Goal: Information Seeking & Learning: Learn about a topic

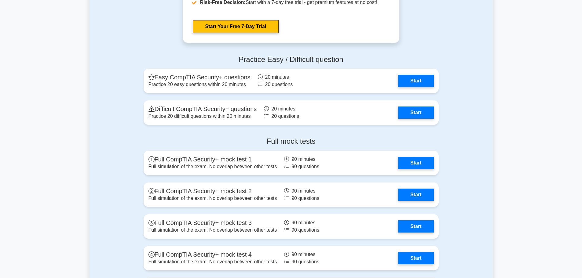
scroll to position [1222, 0]
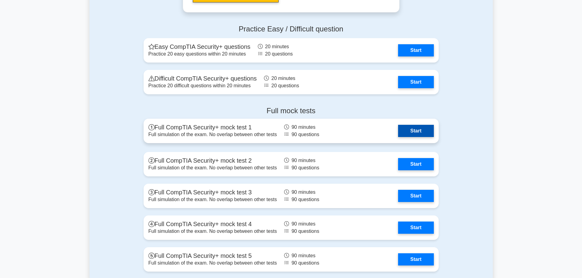
click at [410, 129] on link "Start" at bounding box center [415, 131] width 35 height 12
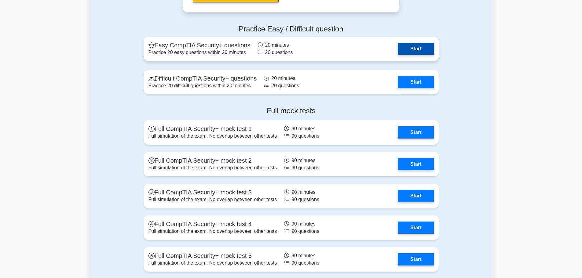
click at [412, 55] on link "Start" at bounding box center [415, 49] width 35 height 12
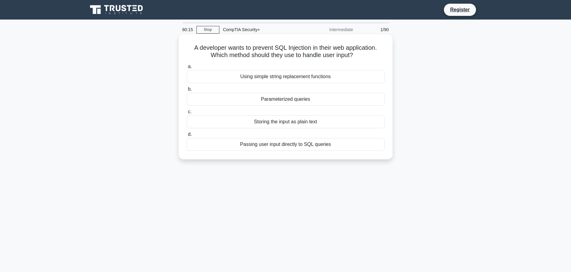
click at [309, 148] on div "Passing user input directly to SQL queries" at bounding box center [286, 144] width 198 height 13
click at [187, 137] on input "d. Passing user input directly to SQL queries" at bounding box center [187, 135] width 0 height 4
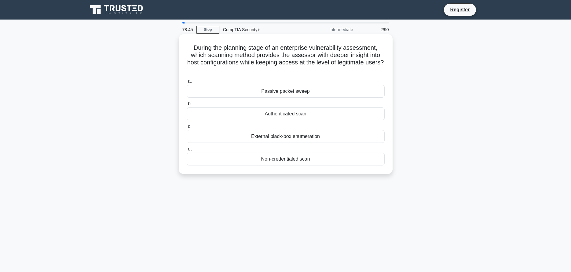
click at [255, 136] on div "External black-box enumeration" at bounding box center [286, 136] width 198 height 13
click at [187, 129] on input "c. External black-box enumeration" at bounding box center [187, 127] width 0 height 4
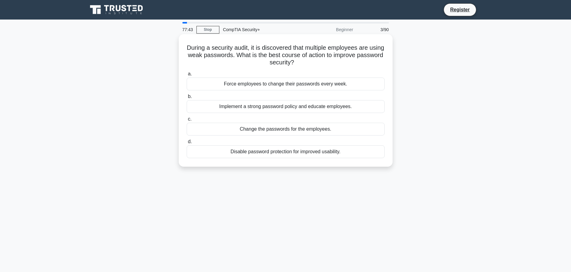
click at [269, 108] on div "Implement a strong password policy and educate employees." at bounding box center [286, 106] width 198 height 13
click at [187, 99] on input "b. Implement a strong password policy and educate employees." at bounding box center [187, 97] width 0 height 4
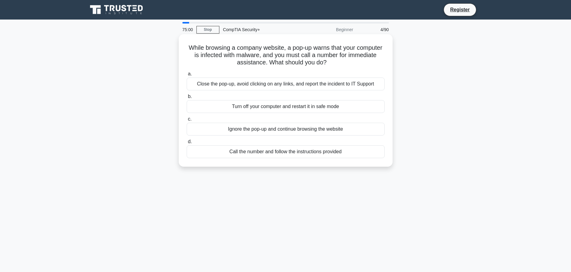
click at [320, 85] on div "Close the pop-up, avoid clicking on any links, and report the incident to IT Su…" at bounding box center [286, 84] width 198 height 13
click at [187, 76] on input "a. Close the pop-up, avoid clicking on any links, and report the incident to IT…" at bounding box center [187, 74] width 0 height 4
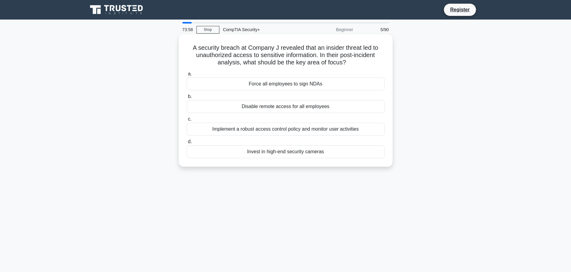
click at [324, 131] on div "Implement a robust access control policy and monitor user activities" at bounding box center [286, 129] width 198 height 13
click at [187, 121] on input "c. Implement a robust access control policy and monitor user activities" at bounding box center [187, 119] width 0 height 4
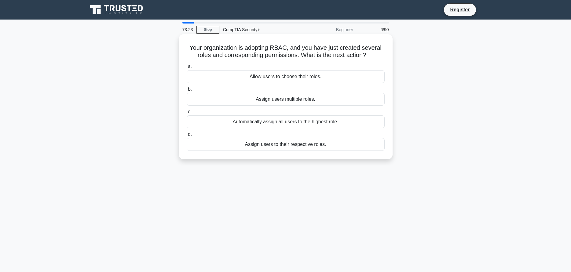
click at [302, 145] on div "Assign users to their respective roles." at bounding box center [286, 144] width 198 height 13
click at [287, 143] on div "Assign users to their respective roles." at bounding box center [286, 144] width 198 height 13
click at [187, 137] on input "d. Assign users to their respective roles." at bounding box center [187, 135] width 0 height 4
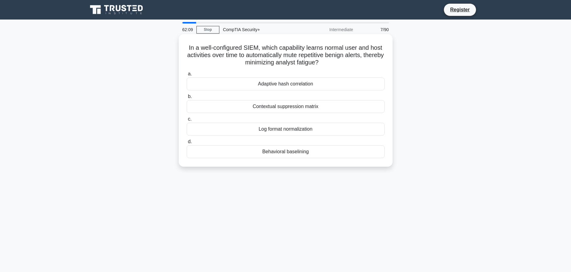
click at [283, 151] on div "Behavioral baselining" at bounding box center [286, 151] width 198 height 13
click at [187, 144] on input "d. Behavioral baselining" at bounding box center [187, 142] width 0 height 4
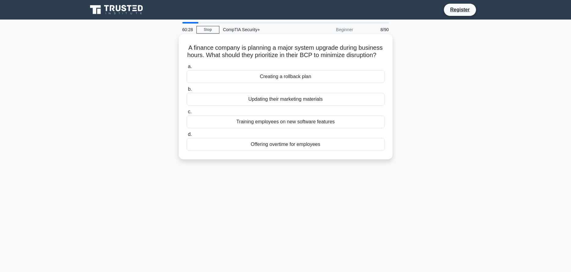
click at [272, 83] on div "Creating a rollback plan" at bounding box center [286, 76] width 198 height 13
click at [187, 69] on input "a. Creating a rollback plan" at bounding box center [187, 67] width 0 height 4
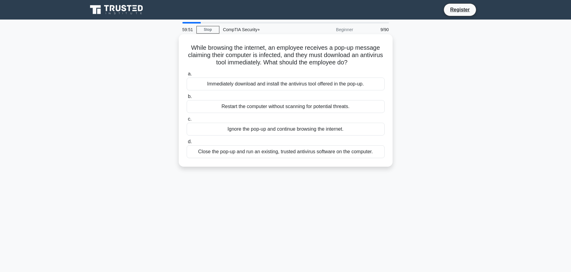
click at [312, 153] on div "Close the pop-up and run an existing, trusted antivirus software on the compute…" at bounding box center [286, 151] width 198 height 13
click at [187, 144] on input "d. Close the pop-up and run an existing, trusted antivirus software on the comp…" at bounding box center [187, 142] width 0 height 4
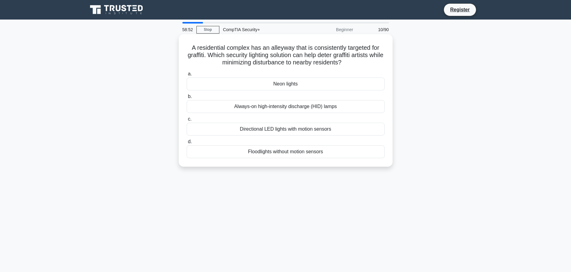
click at [297, 131] on div "Directional LED lights with motion sensors" at bounding box center [286, 129] width 198 height 13
click at [187, 121] on input "c. Directional LED lights with motion sensors" at bounding box center [187, 119] width 0 height 4
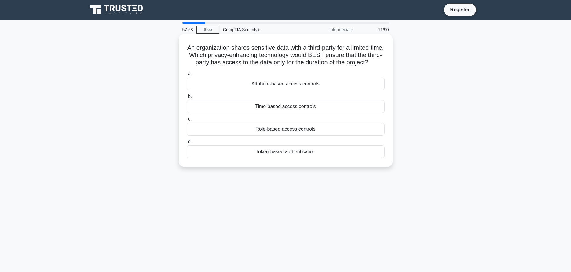
click at [288, 113] on div "Time-based access controls" at bounding box center [286, 106] width 198 height 13
click at [187, 99] on input "b. Time-based access controls" at bounding box center [187, 97] width 0 height 4
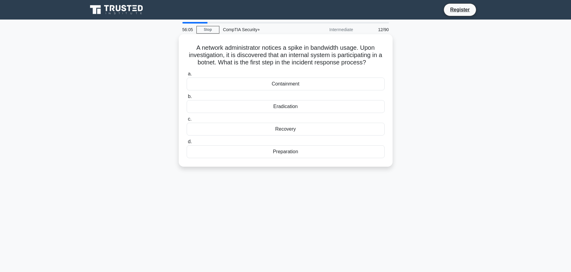
click at [299, 154] on div "Preparation" at bounding box center [286, 151] width 198 height 13
click at [187, 144] on input "d. Preparation" at bounding box center [187, 142] width 0 height 4
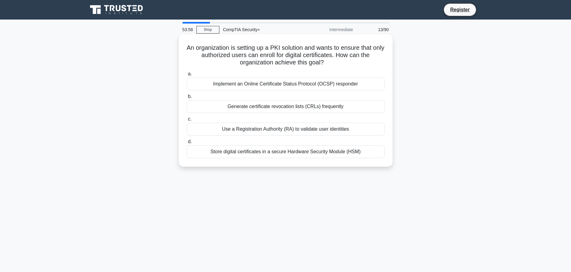
click at [291, 108] on div "Generate certificate revocation lists (CRLs) frequently" at bounding box center [286, 106] width 198 height 13
click at [187, 99] on input "b. Generate certificate revocation lists (CRLs) frequently" at bounding box center [187, 97] width 0 height 4
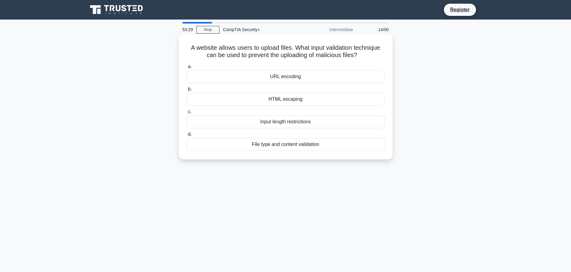
click at [297, 147] on div "File type and content validation" at bounding box center [286, 144] width 198 height 13
click at [187, 137] on input "d. File type and content validation" at bounding box center [187, 135] width 0 height 4
click at [294, 78] on div "Fire suppression system" at bounding box center [286, 76] width 198 height 13
click at [187, 69] on input "a. Fire suppression system" at bounding box center [187, 67] width 0 height 4
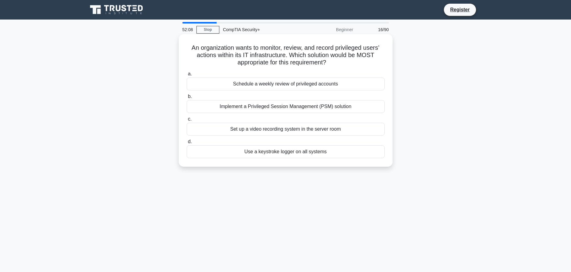
click at [311, 107] on div "Implement a Privileged Session Management (PSM) solution" at bounding box center [286, 106] width 198 height 13
click at [187, 99] on input "b. Implement a Privileged Session Management (PSM) solution" at bounding box center [187, 97] width 0 height 4
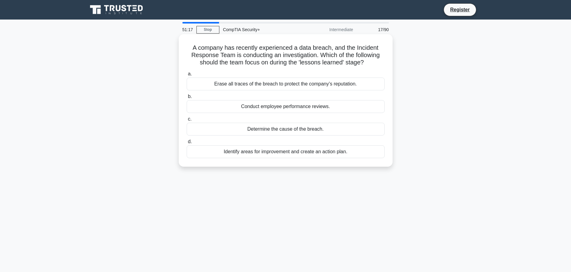
click at [302, 152] on div "Identify areas for improvement and create an action plan." at bounding box center [286, 151] width 198 height 13
click at [187, 144] on input "d. Identify areas for improvement and create an action plan." at bounding box center [187, 142] width 0 height 4
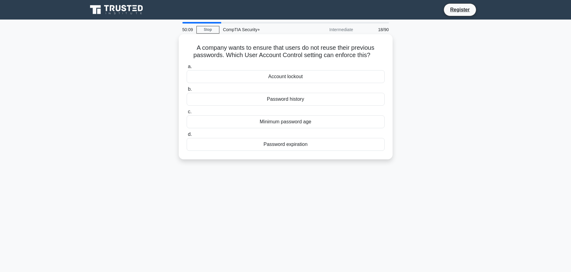
drag, startPoint x: 193, startPoint y: 47, endPoint x: 381, endPoint y: 60, distance: 188.2
click at [381, 59] on h5 "A company wants to ensure that users do not reuse their previous passwords. Whi…" at bounding box center [285, 51] width 199 height 15
copy h5 "A company wants to ensure that users do not reuse their previous passwords. Whi…"
click at [294, 99] on div "Password history" at bounding box center [286, 99] width 198 height 13
click at [187, 91] on input "b. Password history" at bounding box center [187, 89] width 0 height 4
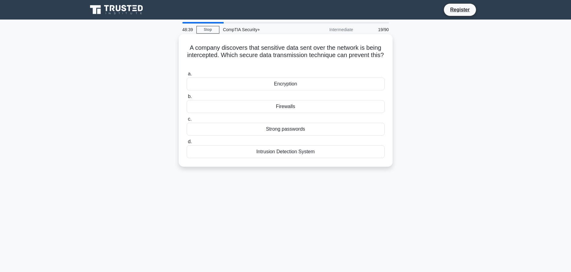
click at [282, 83] on div "Encryption" at bounding box center [286, 84] width 198 height 13
click at [187, 76] on input "a. Encryption" at bounding box center [187, 74] width 0 height 4
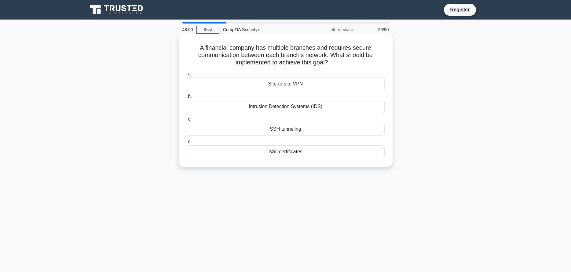
click at [287, 85] on div "Site-to-site VPN" at bounding box center [286, 84] width 198 height 13
click at [187, 76] on input "a. Site-to-site VPN" at bounding box center [187, 74] width 0 height 4
click at [283, 129] on div "Incremental load balancing" at bounding box center [286, 129] width 198 height 13
click at [187, 121] on input "c. Incremental load balancing" at bounding box center [187, 119] width 0 height 4
click at [281, 131] on div "Disconnect the internet cable" at bounding box center [286, 129] width 198 height 13
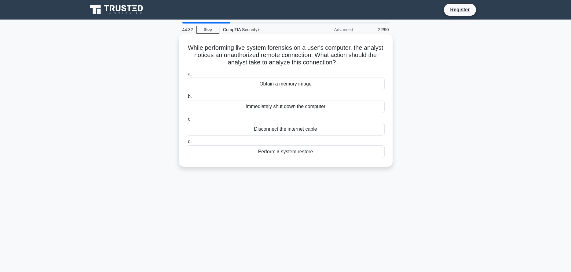
click at [187, 121] on input "c. Disconnect the internet cable" at bounding box center [187, 119] width 0 height 4
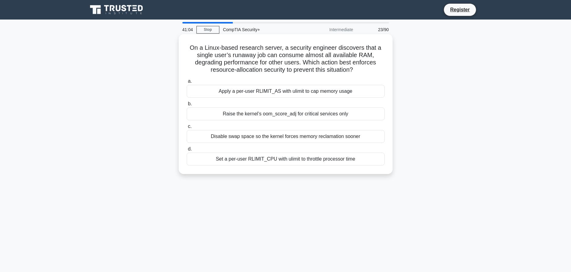
click at [286, 160] on div "Set a per-user RLIMIT_CPU with ulimit to throttle processor time" at bounding box center [286, 159] width 198 height 13
click at [187, 151] on input "d. Set a per-user RLIMIT_CPU with ulimit to throttle processor time" at bounding box center [187, 149] width 0 height 4
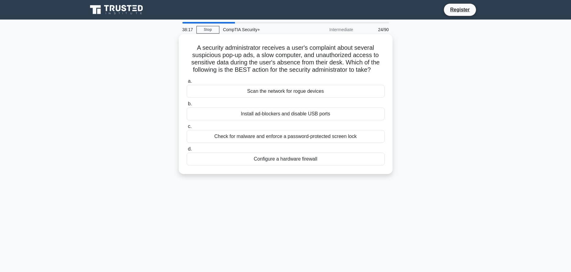
click at [319, 137] on div "Check for malware and enforce a password-protected screen lock" at bounding box center [286, 136] width 198 height 13
click at [187, 129] on input "c. Check for malware and enforce a password-protected screen lock" at bounding box center [187, 127] width 0 height 4
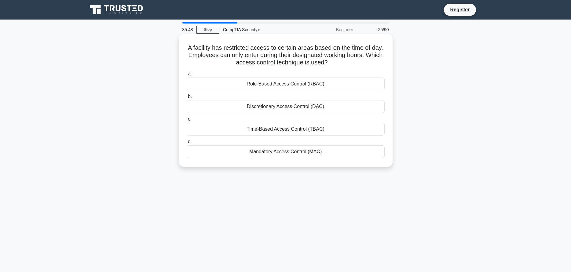
click at [284, 86] on div "Role-Based Access Control (RBAC)" at bounding box center [286, 84] width 198 height 13
click at [187, 76] on input "a. Role-Based Access Control (RBAC)" at bounding box center [187, 74] width 0 height 4
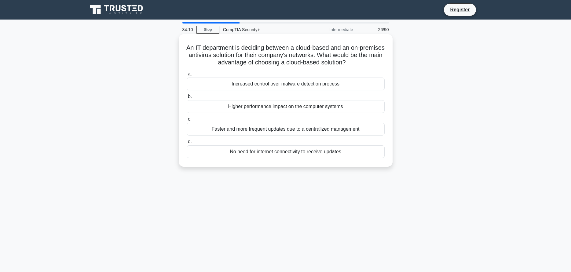
click at [273, 107] on div "Higher performance impact on the computer systems" at bounding box center [286, 106] width 198 height 13
click at [187, 99] on input "b. Higher performance impact on the computer systems" at bounding box center [187, 97] width 0 height 4
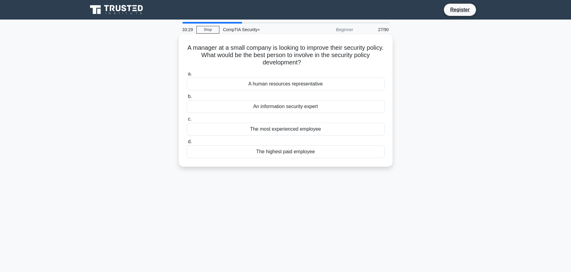
click at [286, 106] on div "An information security expert" at bounding box center [286, 106] width 198 height 13
click at [187, 99] on input "b. An information security expert" at bounding box center [187, 97] width 0 height 4
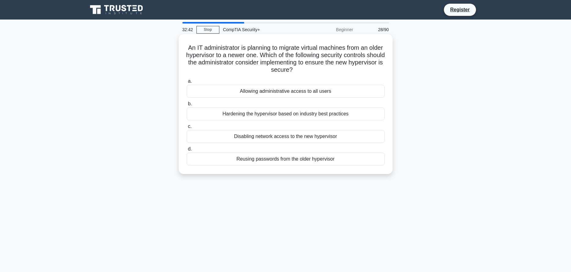
click at [288, 115] on div "Hardening the hypervisor based on industry best practices" at bounding box center [286, 114] width 198 height 13
click at [187, 106] on input "b. Hardening the hypervisor based on industry best practices" at bounding box center [187, 104] width 0 height 4
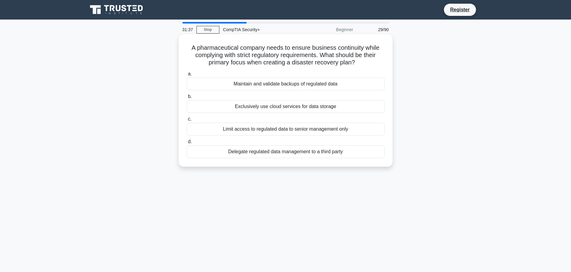
click at [287, 84] on div "Maintain and validate backups of regulated data" at bounding box center [286, 84] width 198 height 13
click at [187, 76] on input "a. Maintain and validate backups of regulated data" at bounding box center [187, 74] width 0 height 4
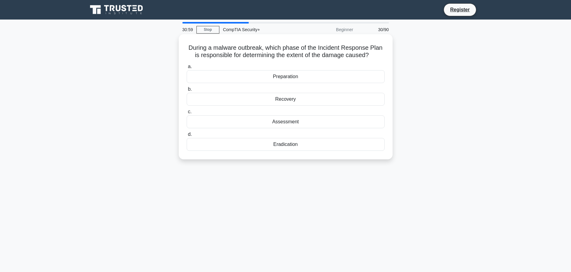
click at [290, 123] on div "Assessment" at bounding box center [286, 121] width 198 height 13
click at [187, 114] on input "c. Assessment" at bounding box center [187, 112] width 0 height 4
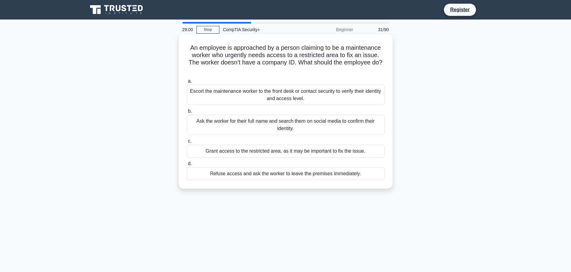
click at [275, 95] on div "Escort the maintenance worker to the front desk or contact security to verify t…" at bounding box center [286, 95] width 198 height 20
click at [187, 83] on input "a. Escort the maintenance worker to the front desk or contact security to verif…" at bounding box center [187, 81] width 0 height 4
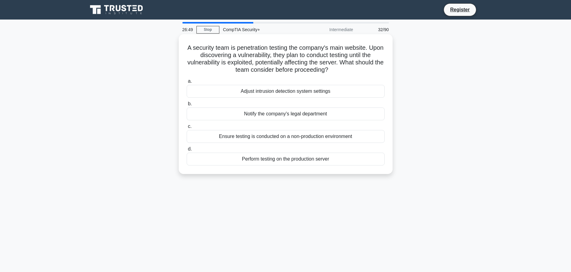
click at [283, 138] on div "Ensure testing is conducted on a non-production environment" at bounding box center [286, 136] width 198 height 13
click at [187, 129] on input "c. Ensure testing is conducted on a non-production environment" at bounding box center [187, 127] width 0 height 4
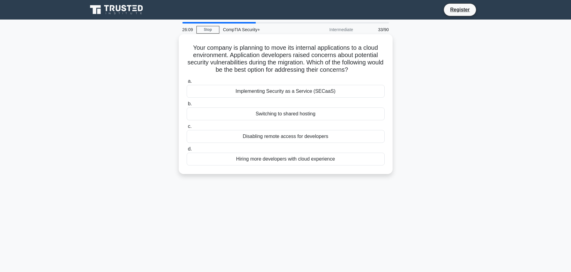
click at [308, 93] on div "Implementing Security as a Service (SECaaS)" at bounding box center [286, 91] width 198 height 13
click at [187, 83] on input "a. Implementing Security as a Service (SECaaS)" at bounding box center [187, 81] width 0 height 4
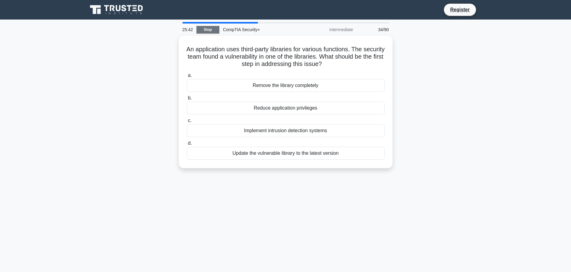
click at [209, 30] on link "Stop" at bounding box center [207, 30] width 23 height 8
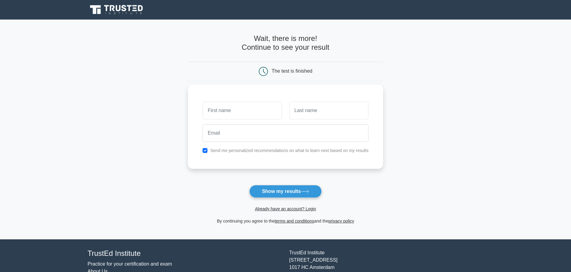
scroll to position [35, 0]
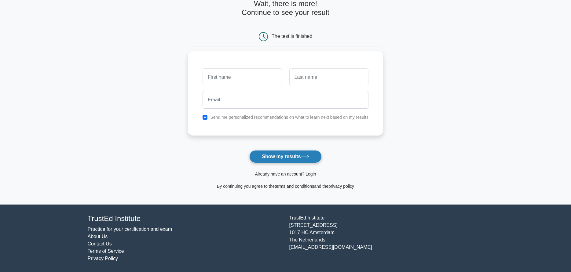
click at [282, 158] on button "Show my results" at bounding box center [285, 156] width 72 height 13
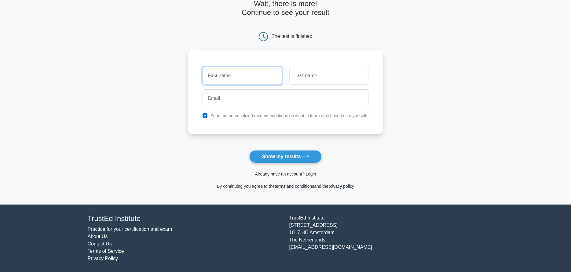
click at [242, 74] on input "text" at bounding box center [242, 76] width 79 height 18
type input "atif"
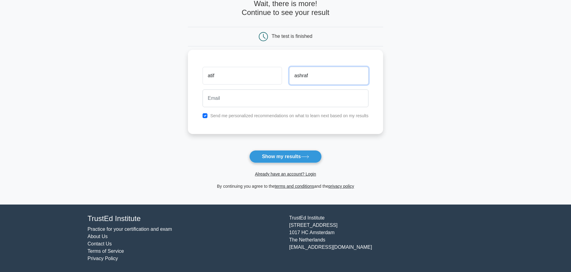
type input "ashraf"
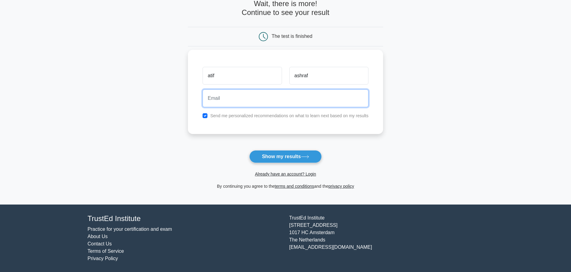
click at [265, 99] on input "email" at bounding box center [286, 98] width 166 height 18
type input "atif-ashraf1@hotmail.com"
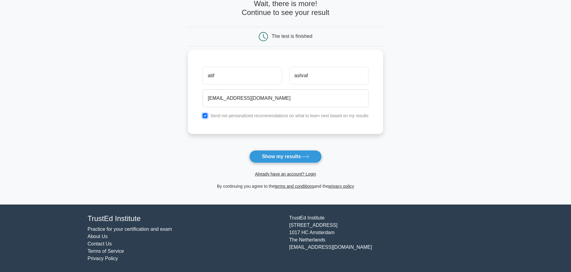
click at [206, 115] on input "checkbox" at bounding box center [205, 115] width 5 height 5
checkbox input "false"
click at [281, 156] on button "Show my results" at bounding box center [285, 156] width 72 height 13
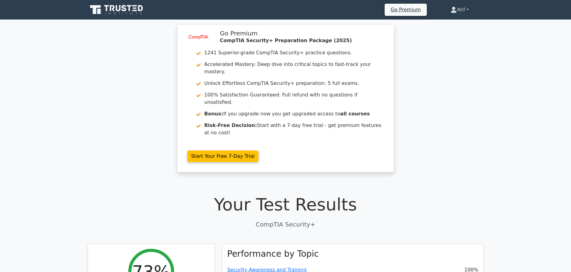
click at [468, 10] on link "Atif" at bounding box center [459, 10] width 47 height 12
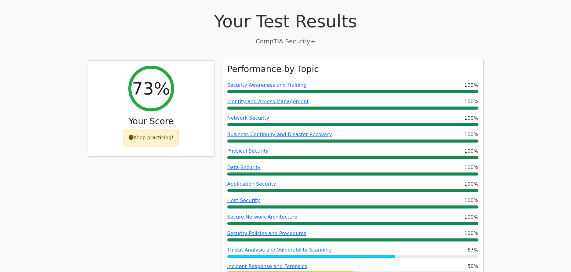
scroll to position [153, 0]
